Goal: Transaction & Acquisition: Subscribe to service/newsletter

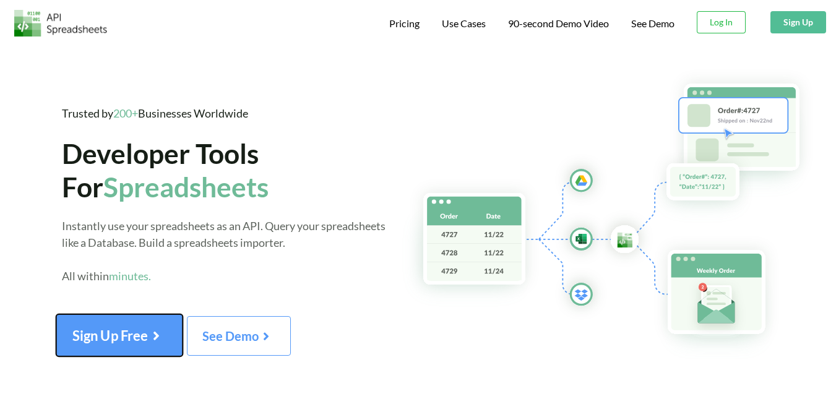
click at [142, 326] on button "Sign Up Free" at bounding box center [119, 335] width 127 height 42
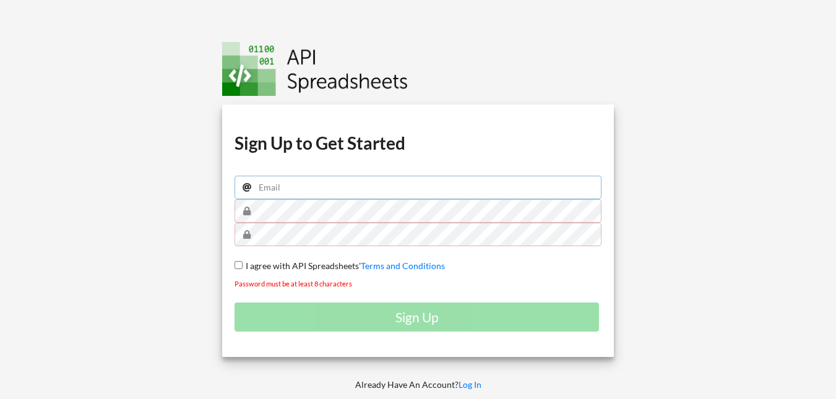
click at [377, 192] on input "email" at bounding box center [418, 188] width 367 height 24
type input "[EMAIL_ADDRESS][DOMAIN_NAME]"
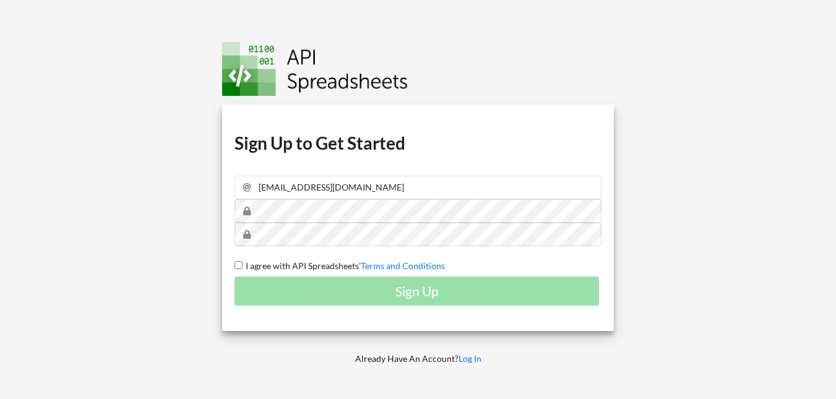
click at [237, 264] on input "I agree with API Spreadsheets' Terms and Conditions" at bounding box center [239, 265] width 8 height 8
checkbox input "true"
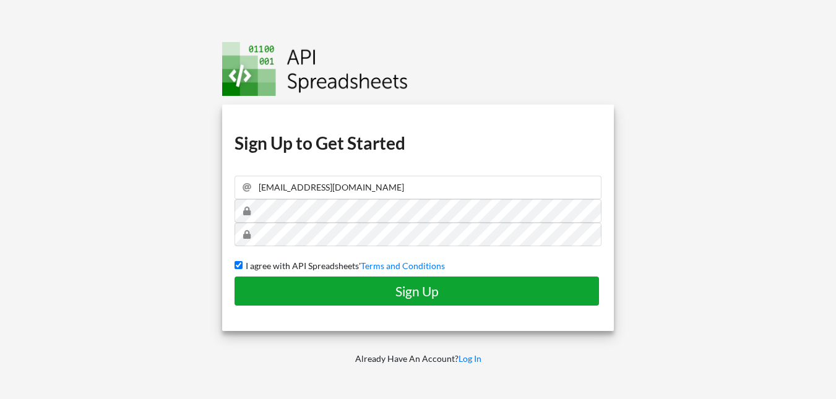
click at [347, 284] on h4 "Sign Up" at bounding box center [417, 291] width 339 height 15
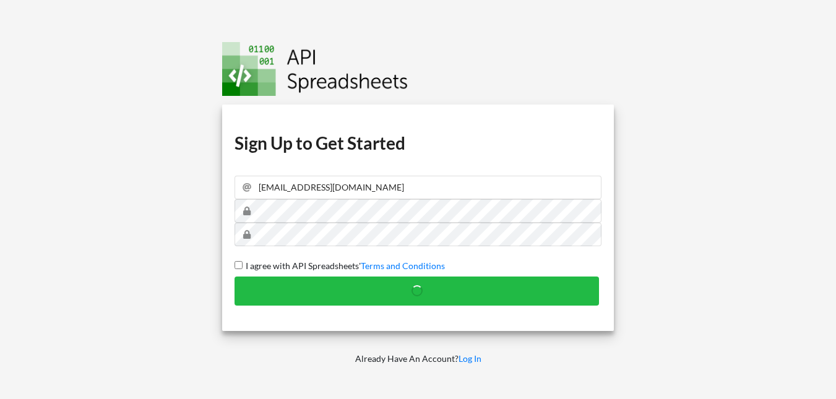
checkbox input "false"
